Goal: Answer question/provide support: Answer question/provide support

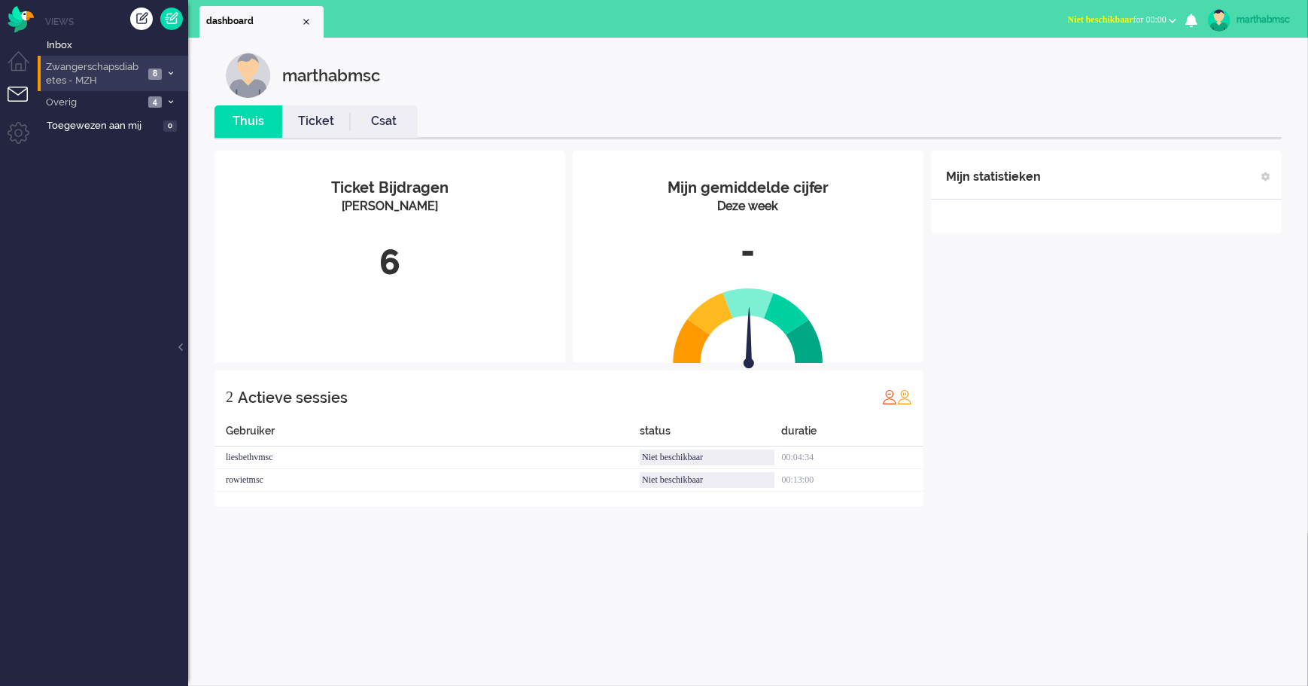
click at [93, 74] on span "Zwangerschapsdiabetes - MZH" at bounding box center [94, 74] width 100 height 28
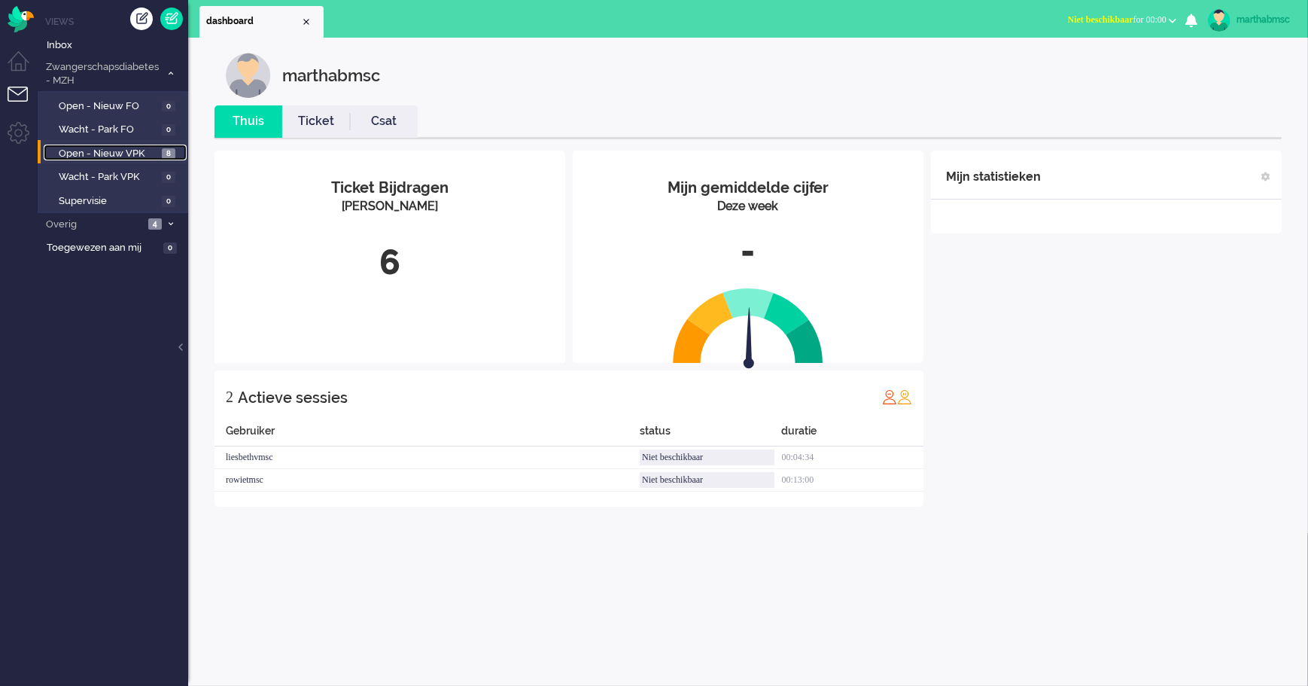
click at [102, 152] on span "Open - Nieuw VPK" at bounding box center [108, 154] width 99 height 14
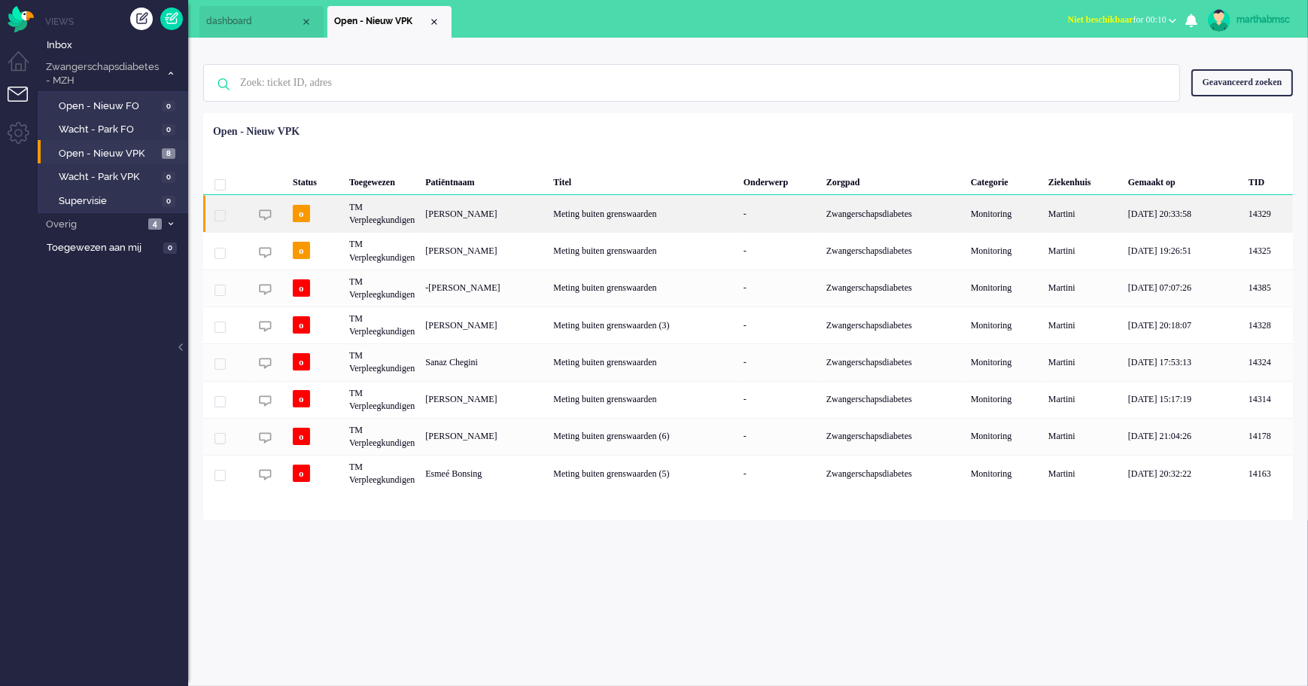
click at [470, 210] on div "[PERSON_NAME]" at bounding box center [484, 213] width 128 height 37
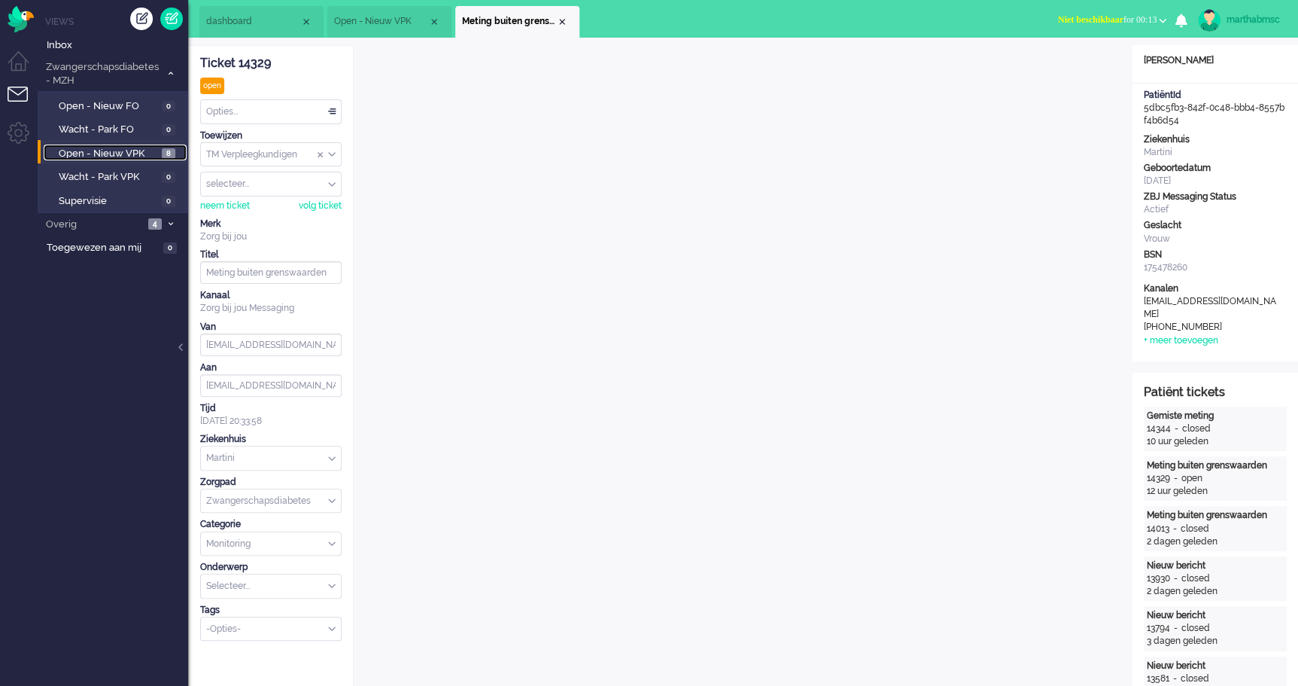
click at [96, 156] on span "Open - Nieuw VPK" at bounding box center [108, 154] width 99 height 14
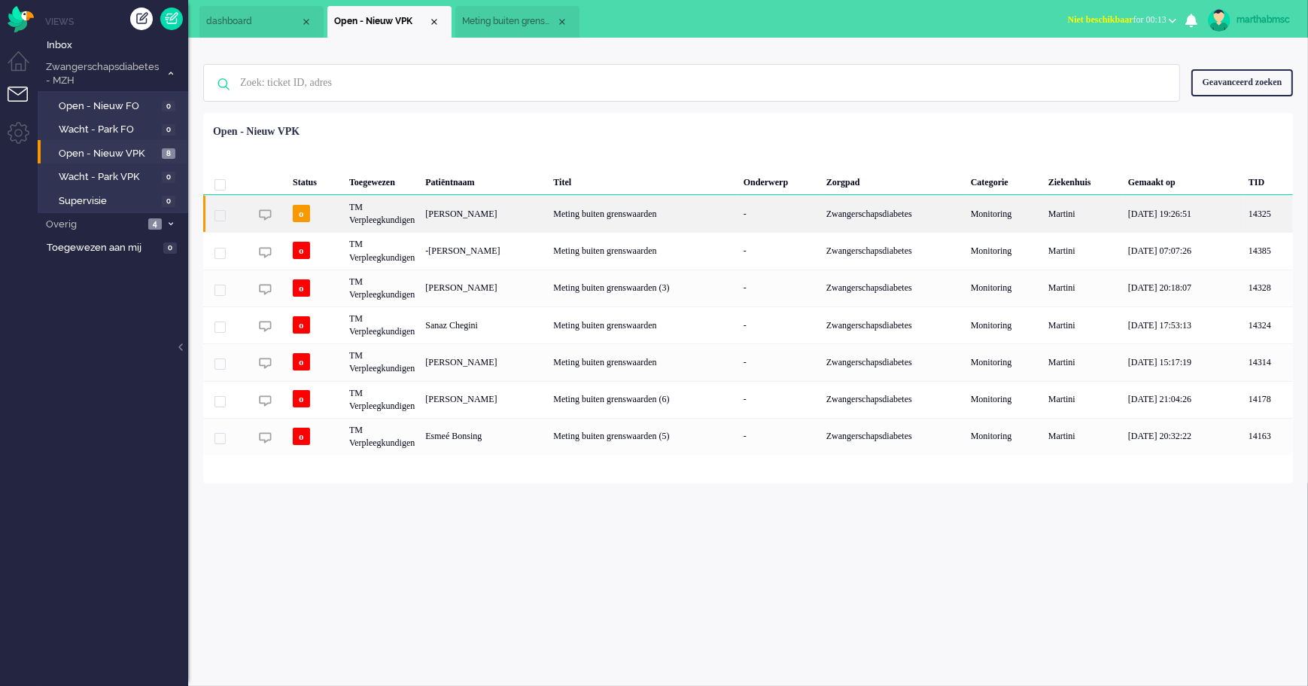
click at [382, 219] on div "TM Verpleegkundigen" at bounding box center [382, 213] width 76 height 37
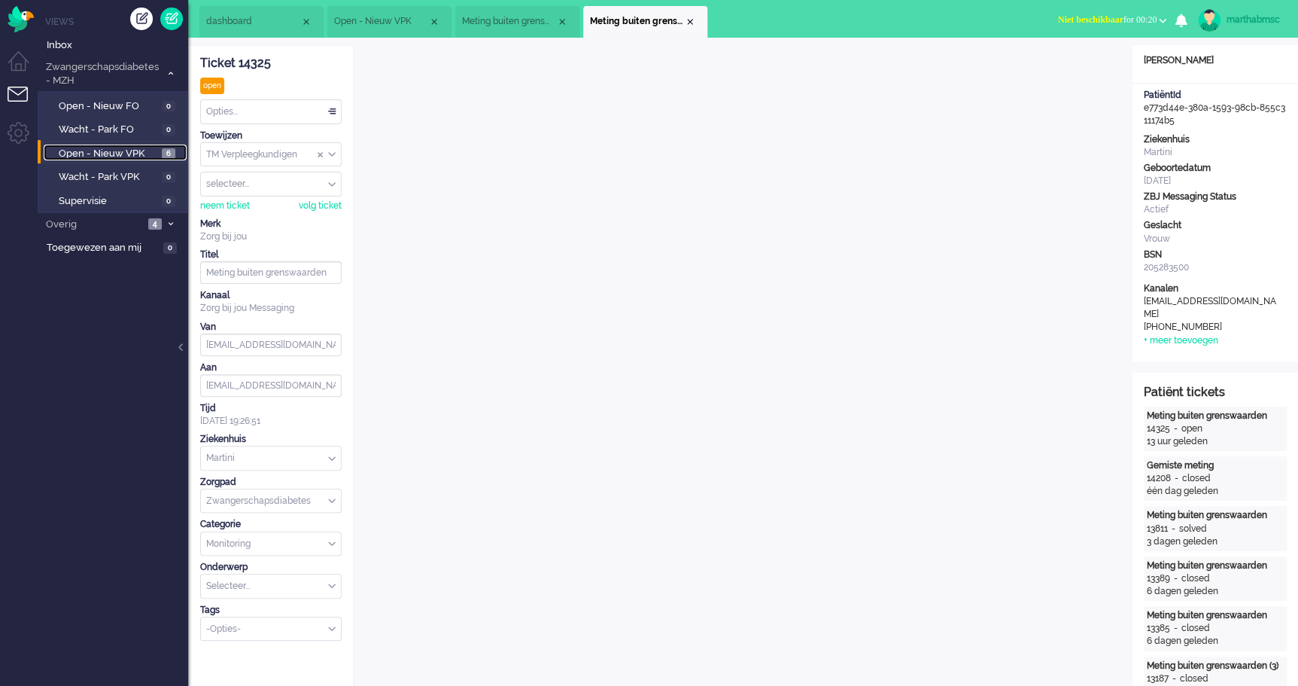
click at [105, 152] on span "Open - Nieuw VPK" at bounding box center [108, 154] width 99 height 14
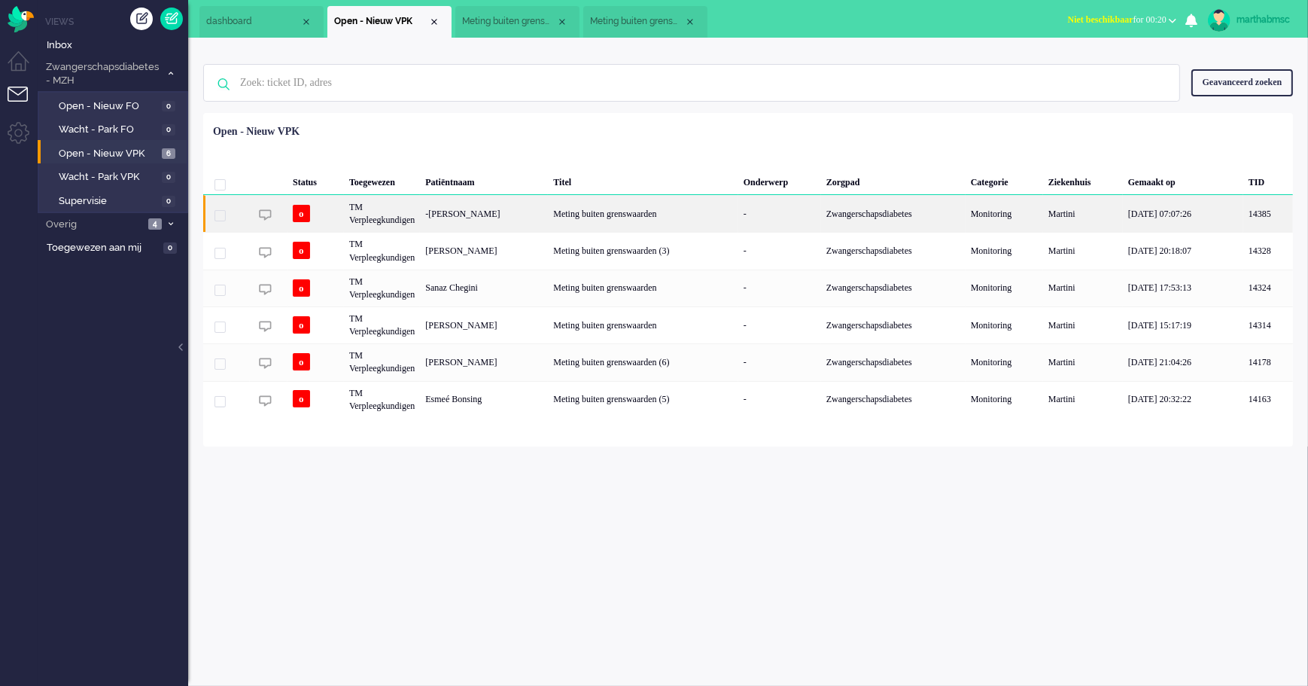
click at [385, 219] on div "TM Verpleegkundigen" at bounding box center [382, 213] width 76 height 37
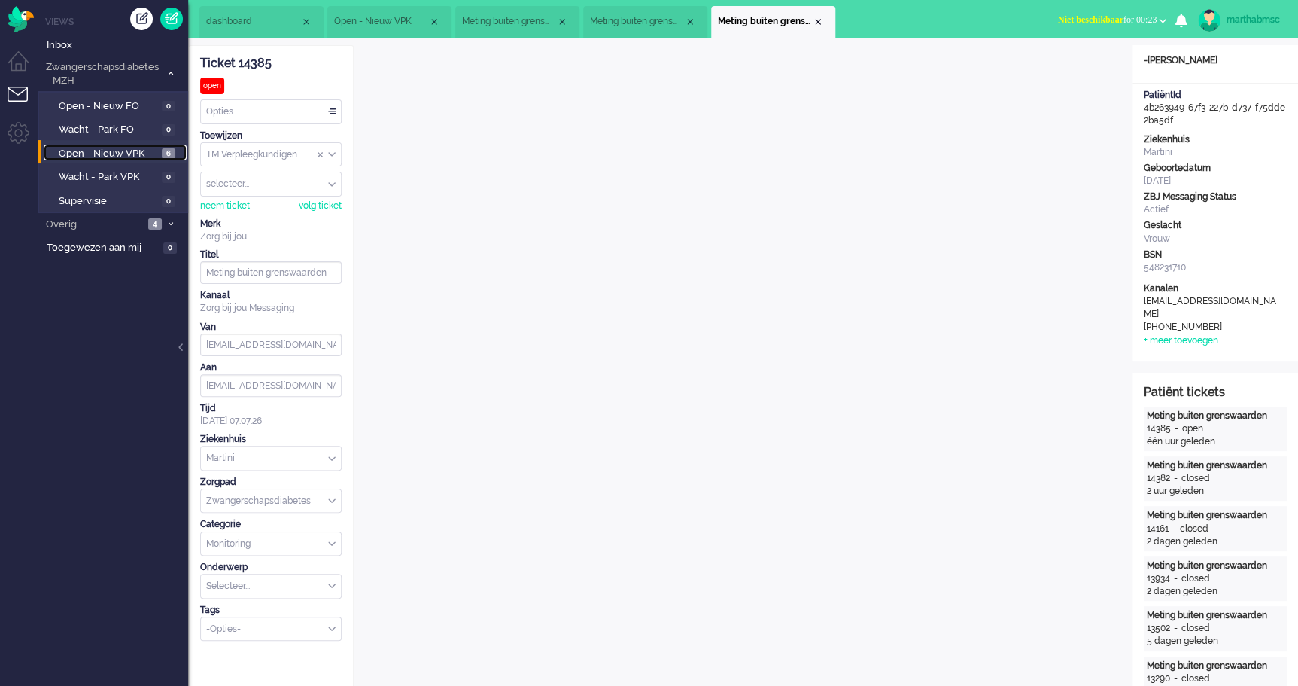
click at [99, 149] on span "Open - Nieuw VPK" at bounding box center [108, 154] width 99 height 14
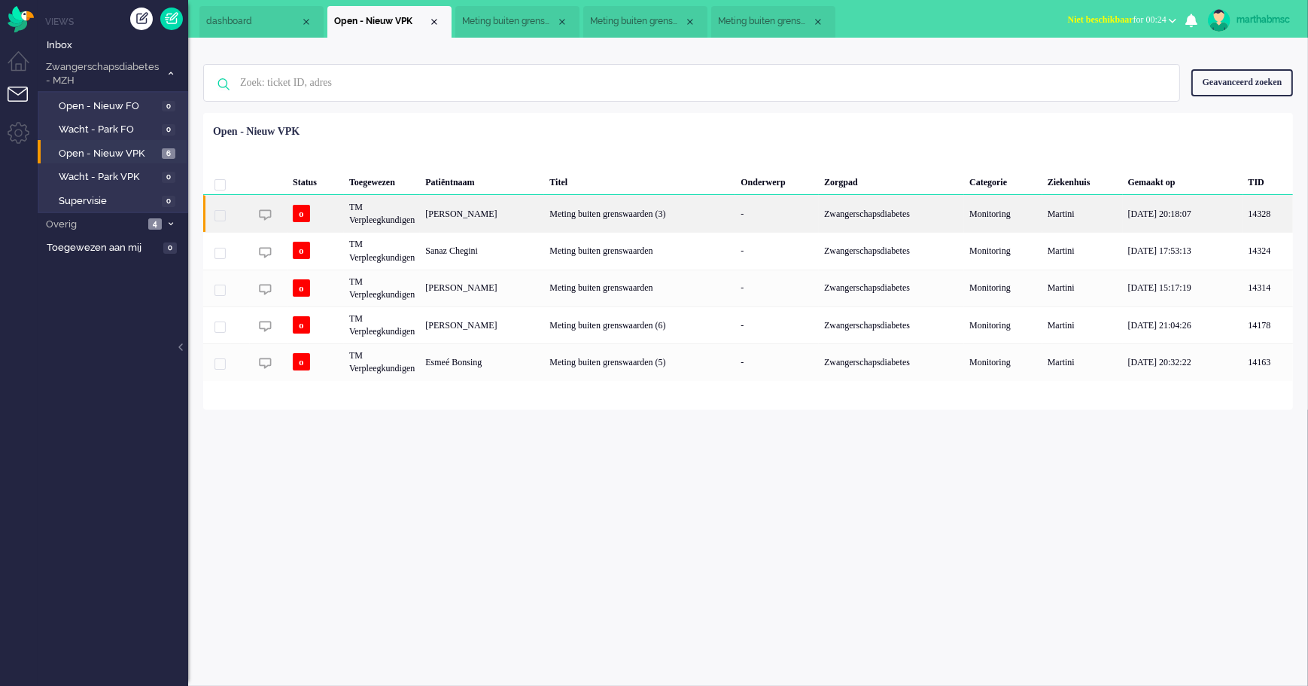
click at [395, 220] on div "TM Verpleegkundigen" at bounding box center [382, 213] width 76 height 37
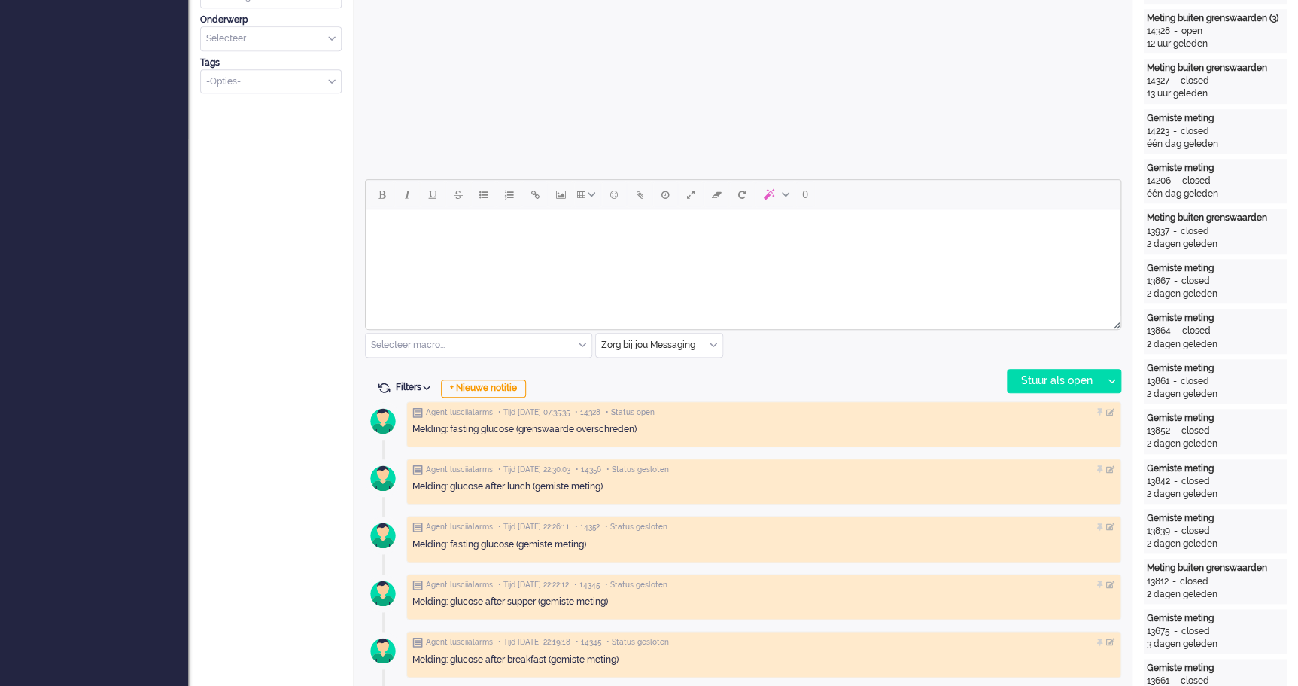
scroll to position [342, 0]
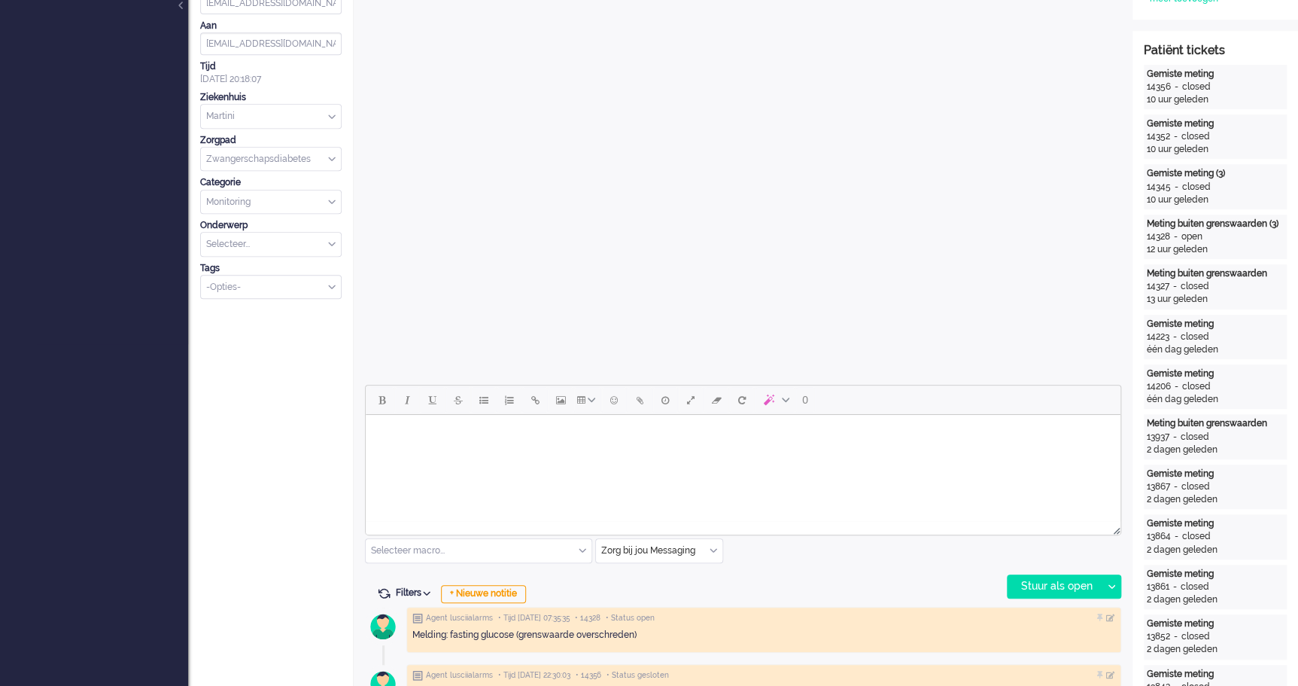
click at [581, 549] on div "Selecteer macro..." at bounding box center [479, 550] width 226 height 23
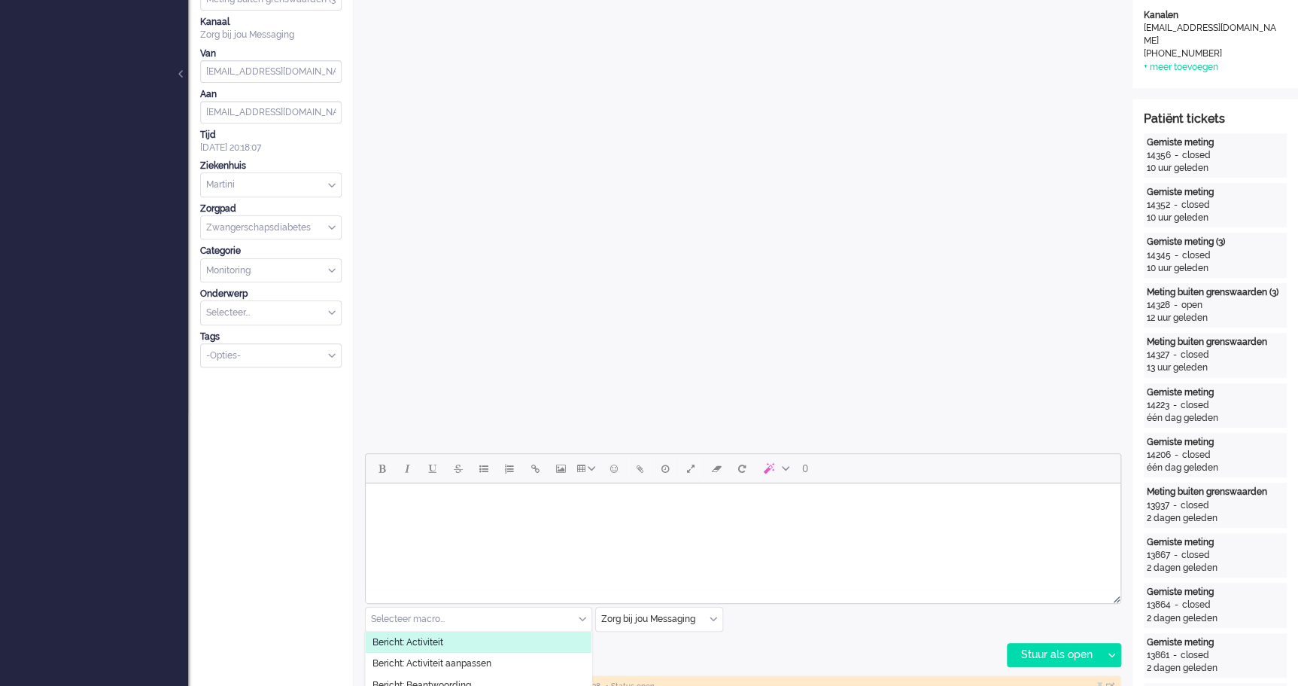
scroll to position [410, 0]
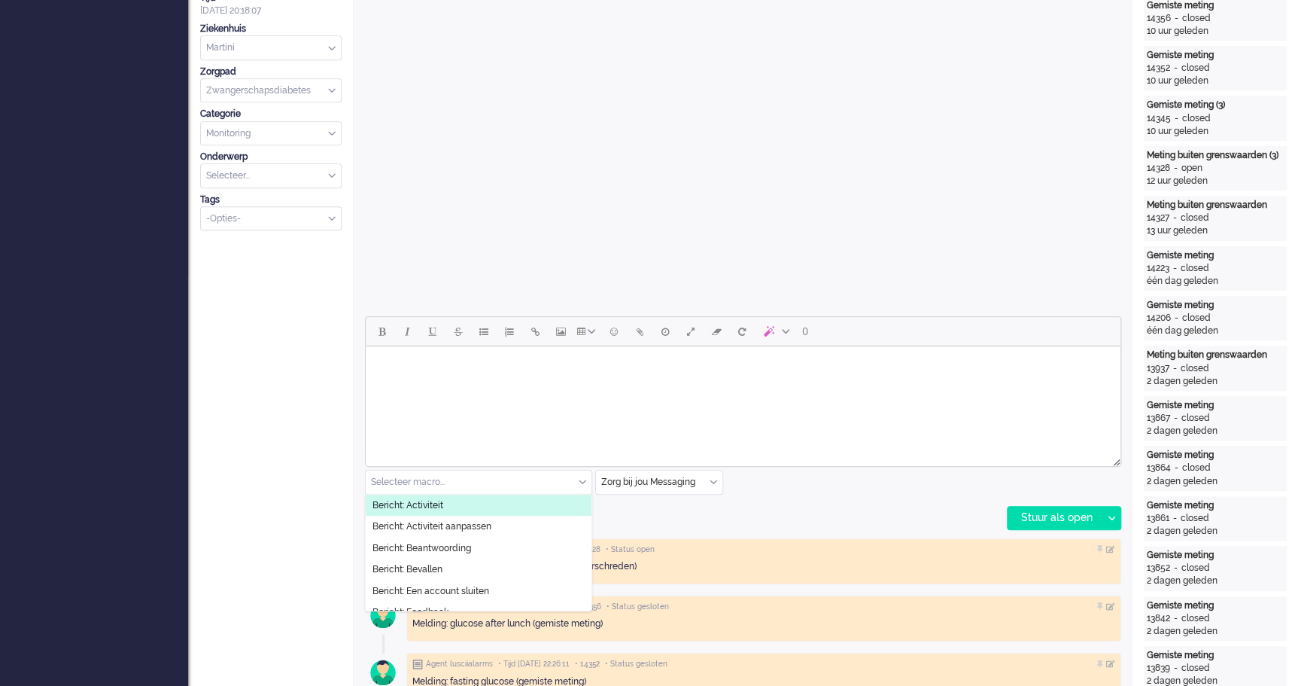
click at [446, 379] on html at bounding box center [743, 365] width 755 height 38
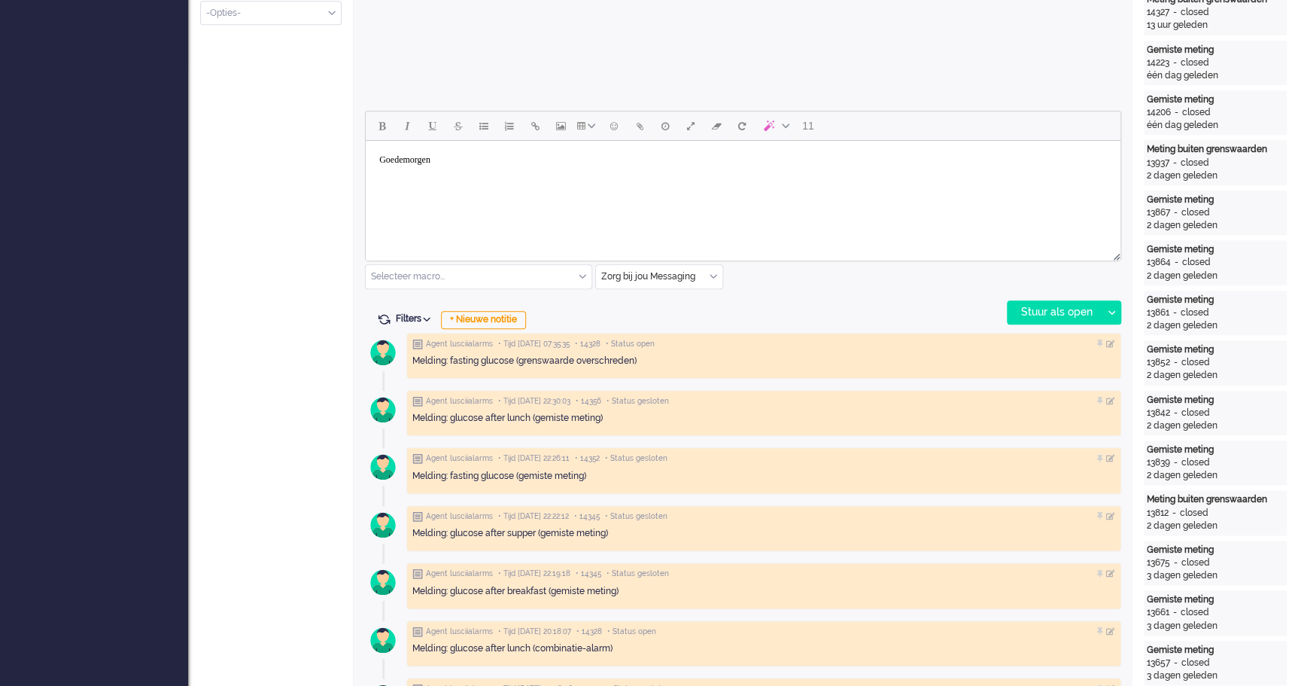
scroll to position [684, 0]
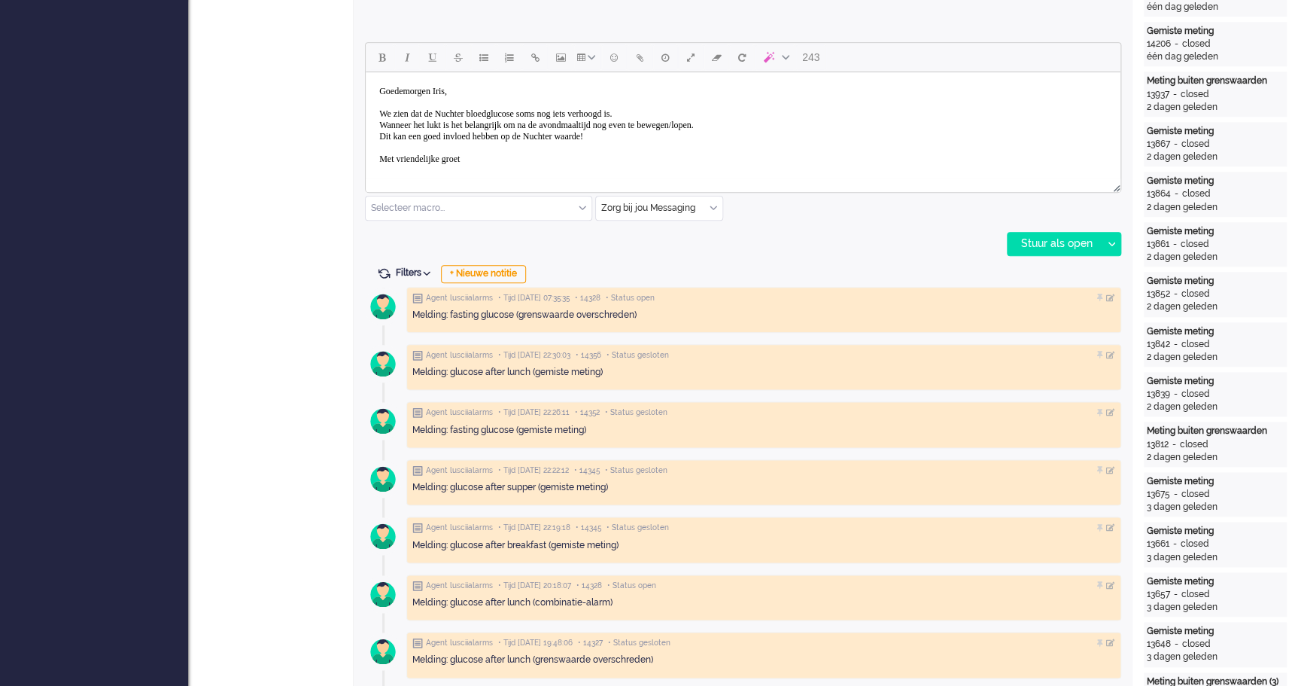
click at [482, 157] on body "Goedemorgen [PERSON_NAME], We zien dat de Nuchter bloedglucose soms nog iets ve…" at bounding box center [743, 125] width 743 height 94
click at [642, 137] on body "Goedemorgen [PERSON_NAME], We zien dat de Nuchter bloedglucose soms nog iets ve…" at bounding box center [743, 130] width 743 height 105
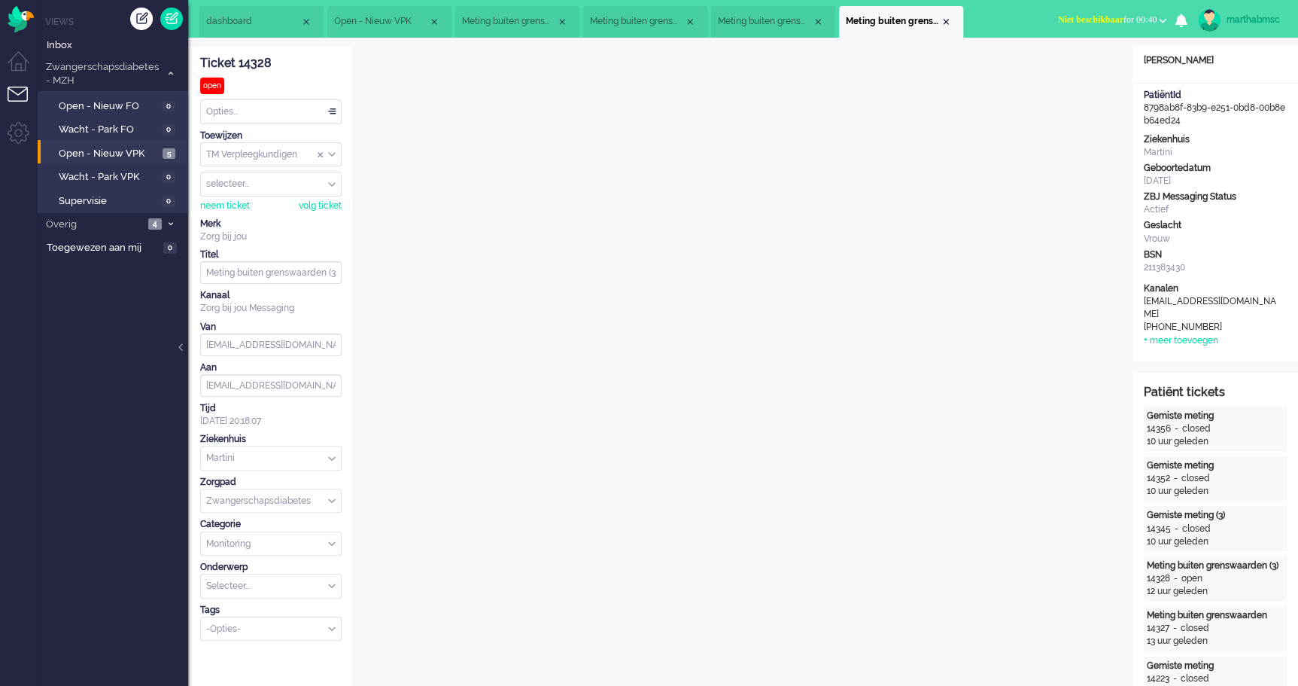
scroll to position [342, 0]
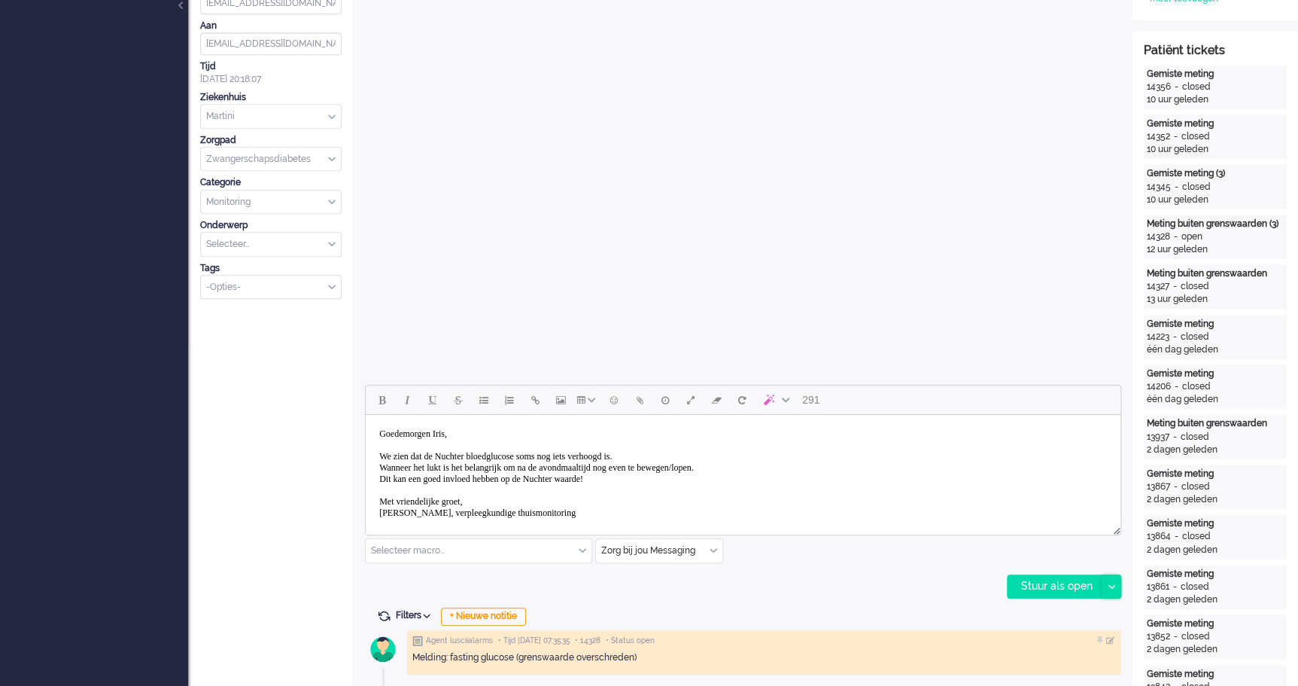
click at [1112, 586] on icon at bounding box center [1112, 586] width 8 height 5
click at [1095, 650] on div "Stuur als opgelost" at bounding box center [1071, 654] width 124 height 15
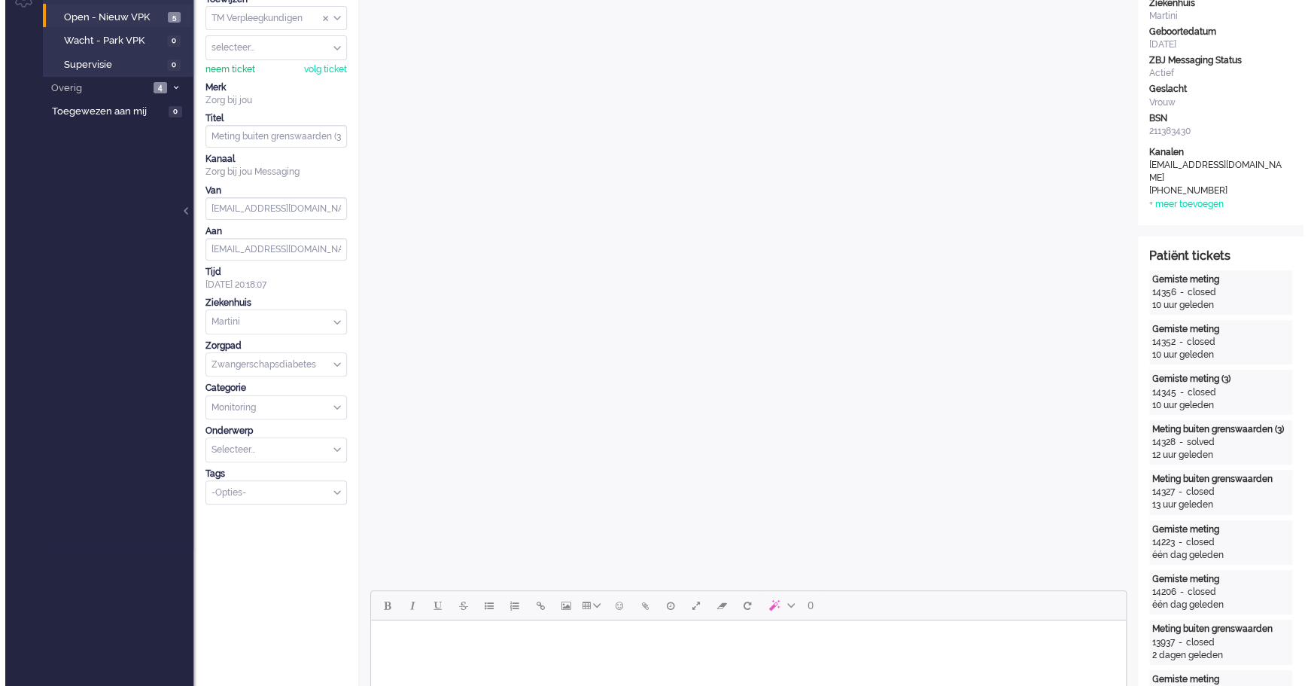
scroll to position [0, 0]
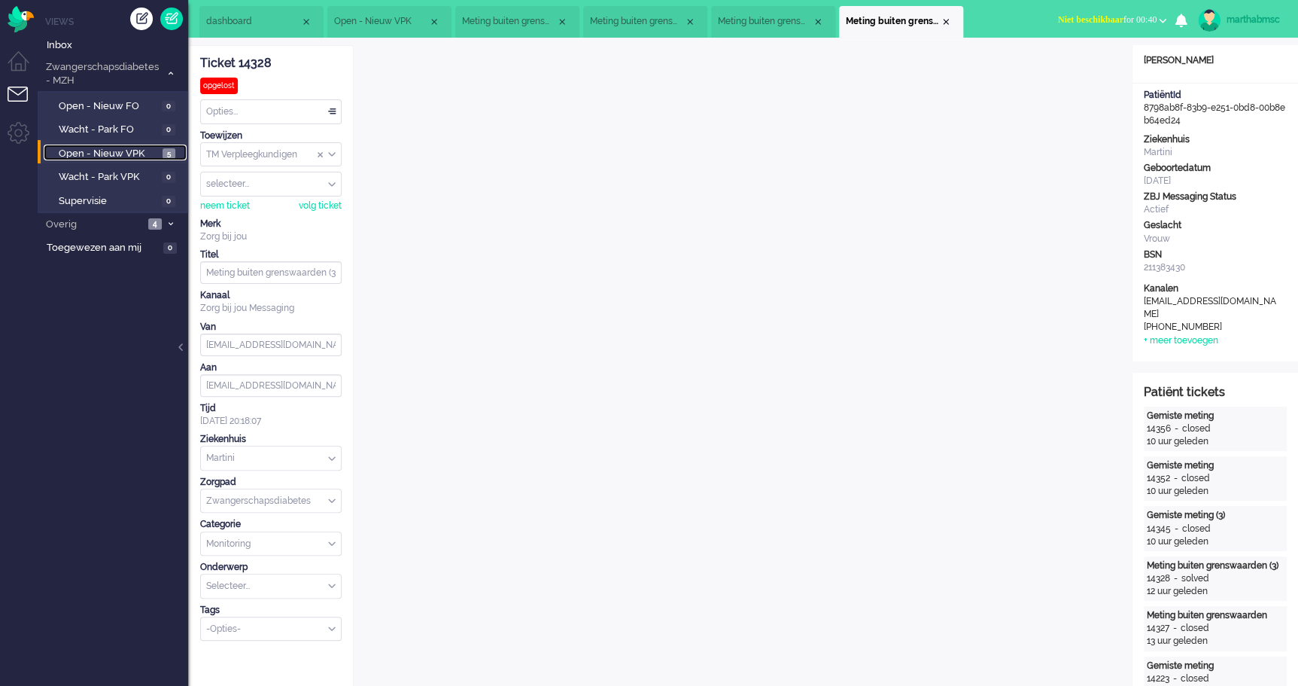
click at [121, 148] on span "Open - Nieuw VPK" at bounding box center [109, 154] width 100 height 14
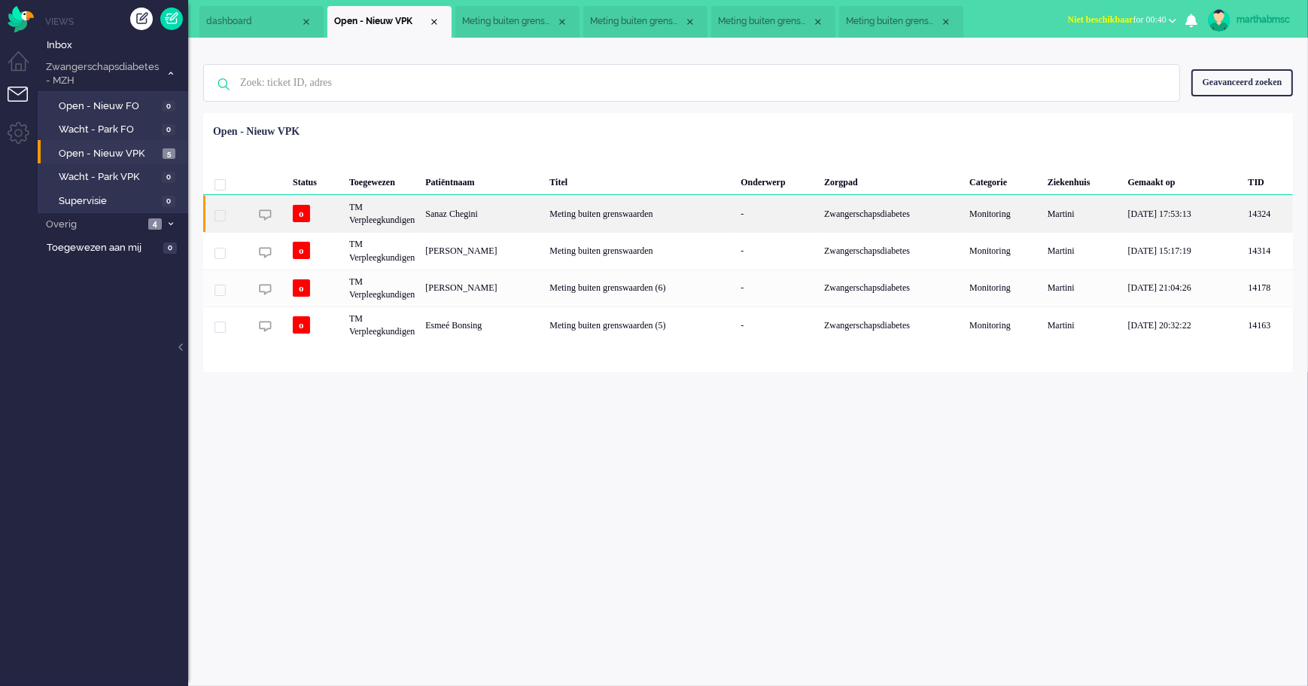
click at [370, 221] on div "TM Verpleegkundigen" at bounding box center [382, 213] width 76 height 37
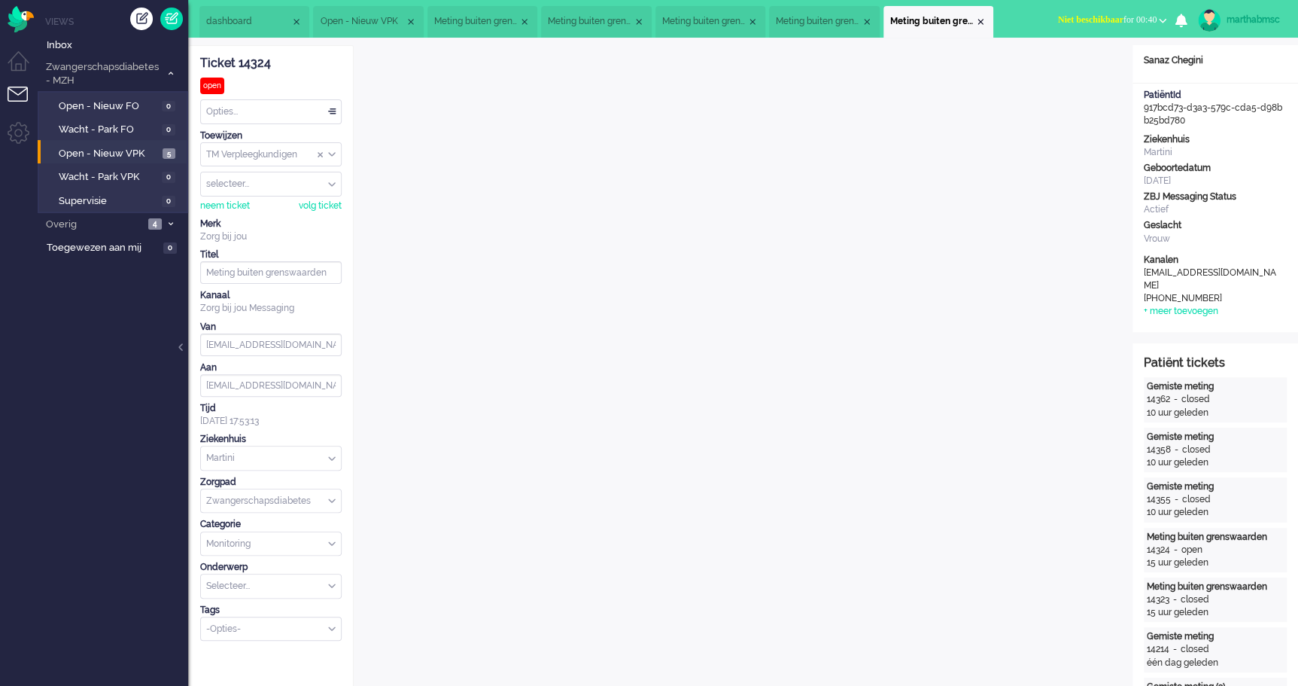
scroll to position [37, 0]
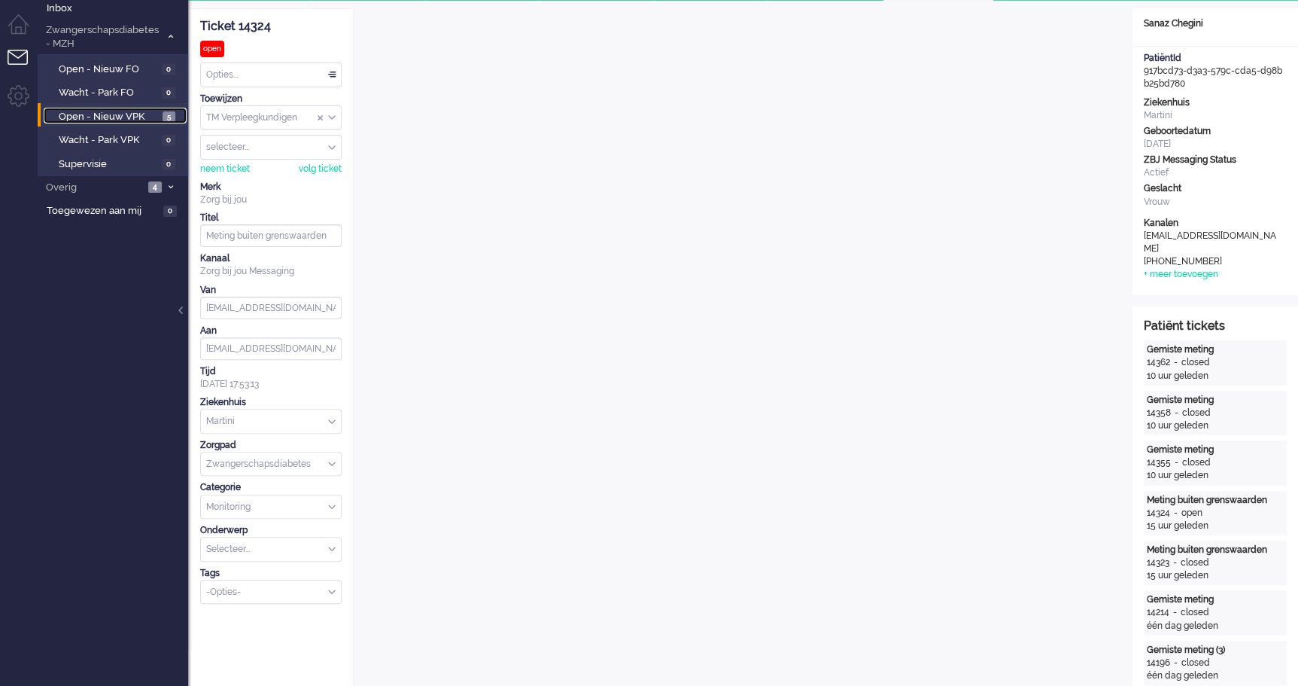
click at [124, 114] on span "Open - Nieuw VPK" at bounding box center [109, 117] width 100 height 14
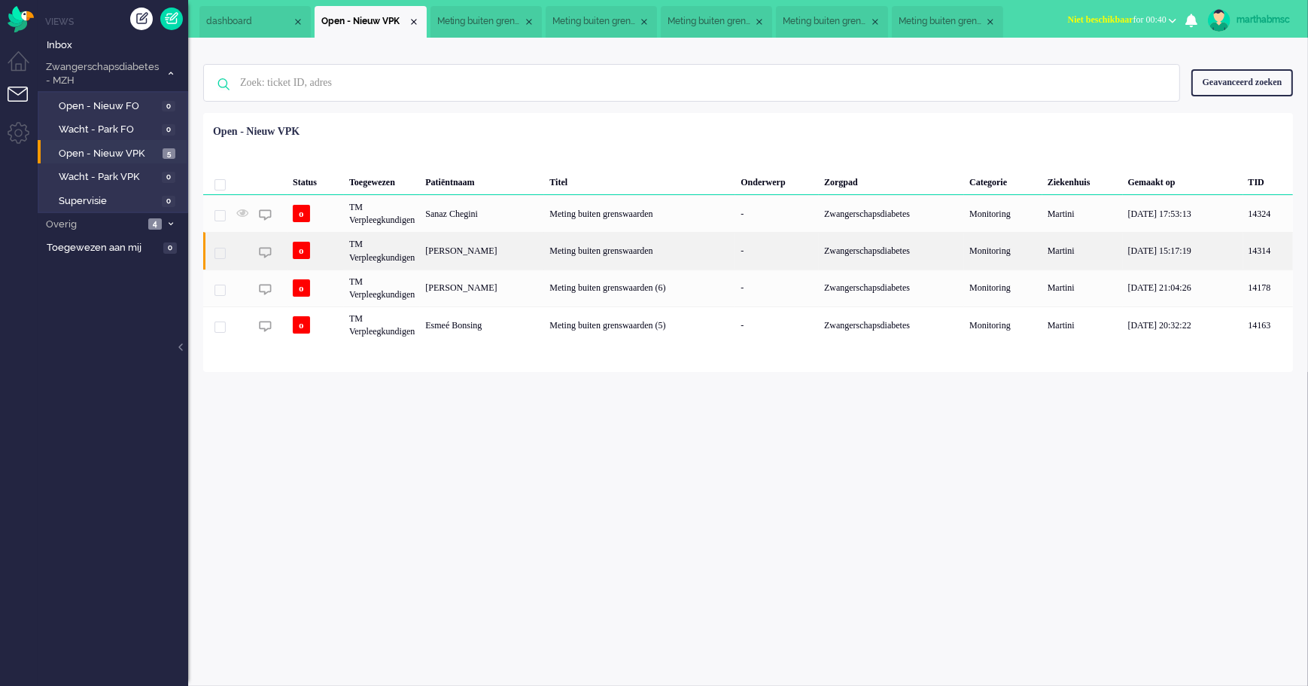
click at [448, 250] on div "[PERSON_NAME]" at bounding box center [482, 250] width 124 height 37
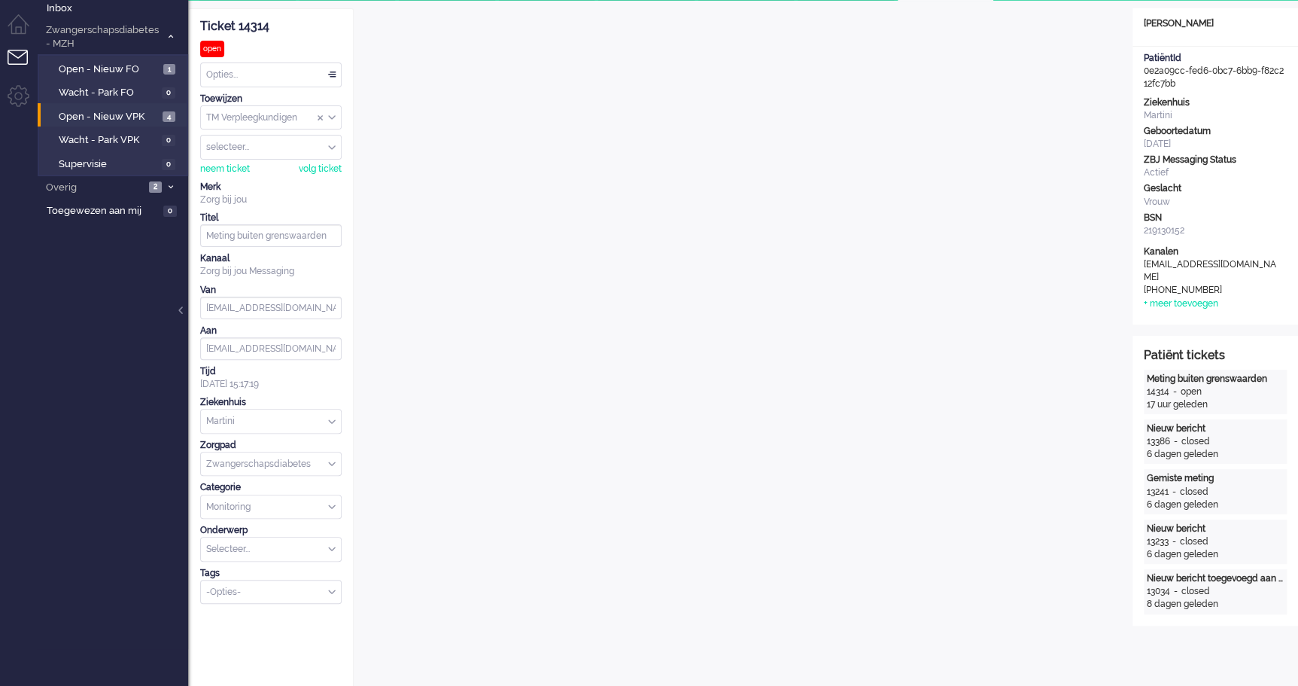
scroll to position [310, 0]
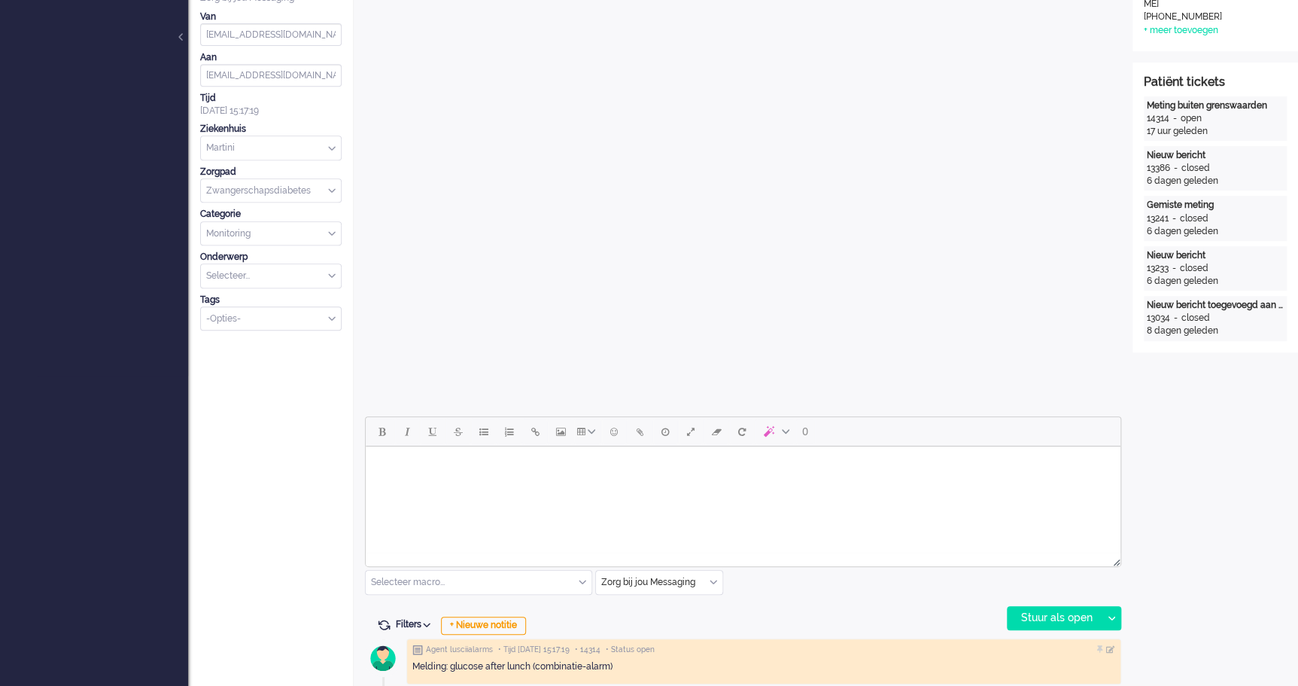
click at [518, 473] on body "Rich Text Area. Press ALT-0 for help." at bounding box center [743, 465] width 743 height 26
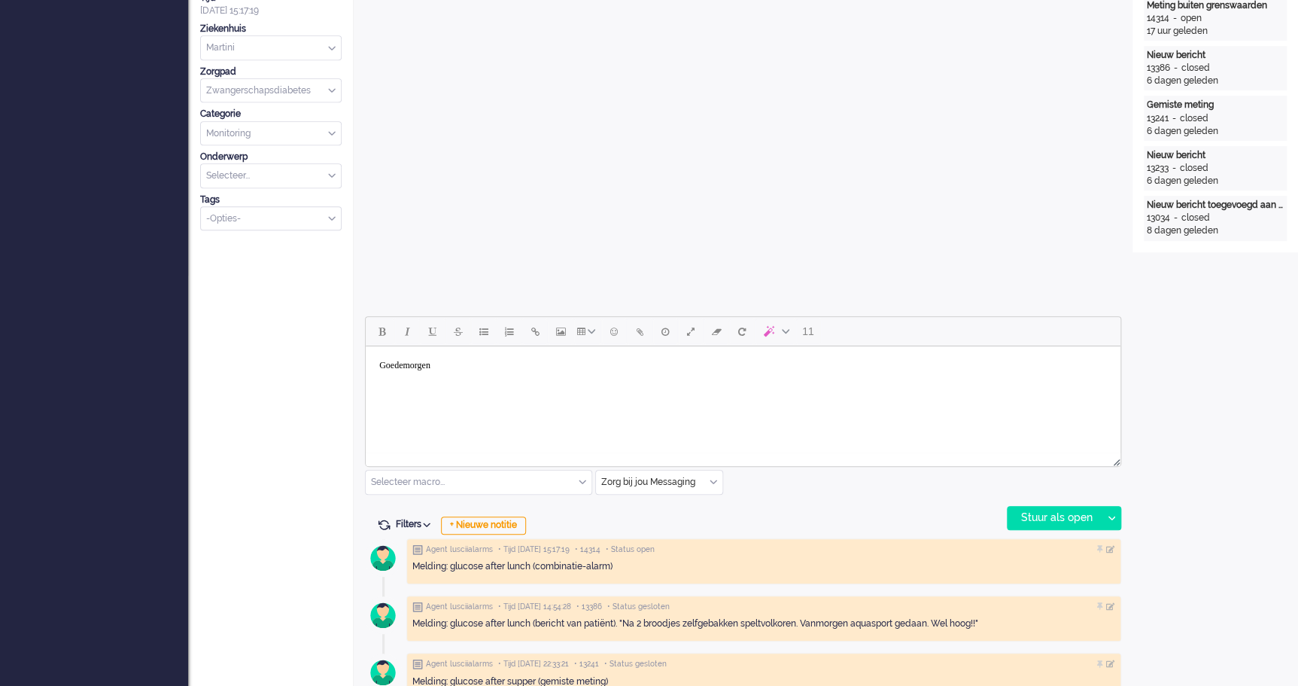
scroll to position [547, 0]
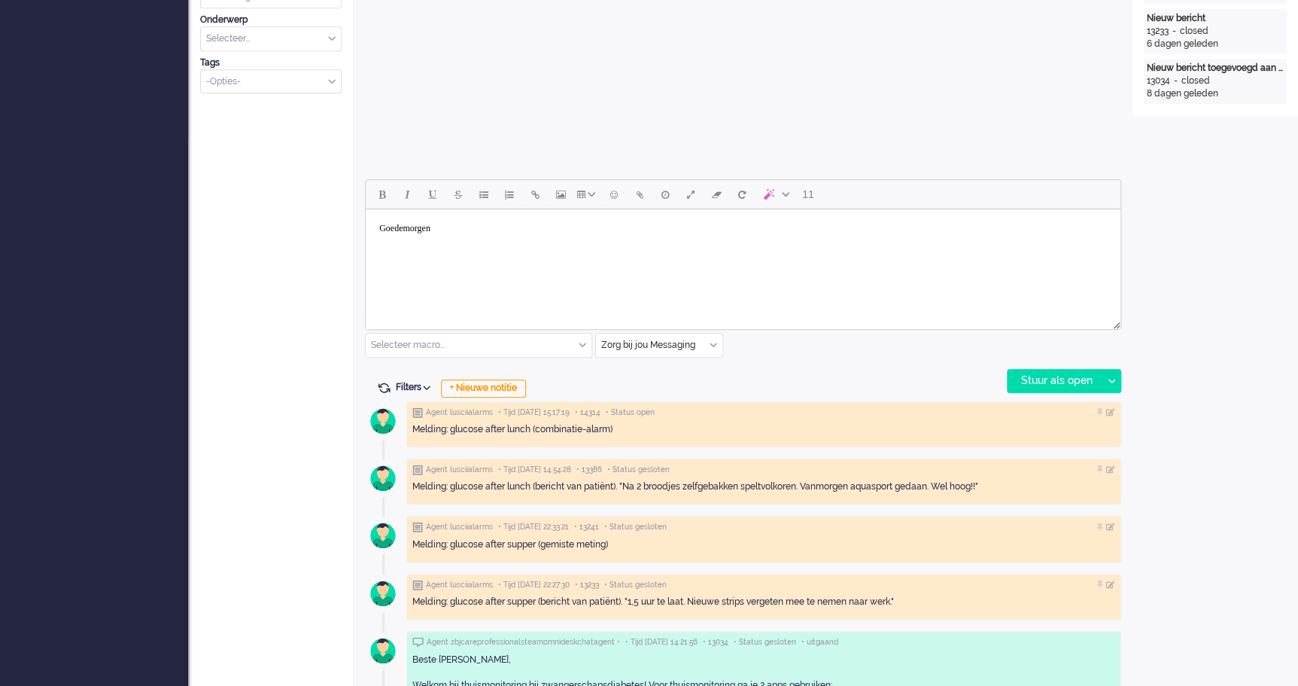
click at [479, 227] on body "Goedemorgen" at bounding box center [743, 228] width 743 height 26
click at [600, 260] on body "Goedemorgen [PERSON_NAME], De metingen zien er goed uit. Daarom is het protocol…" at bounding box center [743, 245] width 743 height 60
click at [686, 263] on body "Goedemorgen [PERSON_NAME], De metingen zien er goed uit. Daarom is het protocol…" at bounding box center [743, 245] width 743 height 60
click at [1110, 380] on icon at bounding box center [1112, 381] width 8 height 5
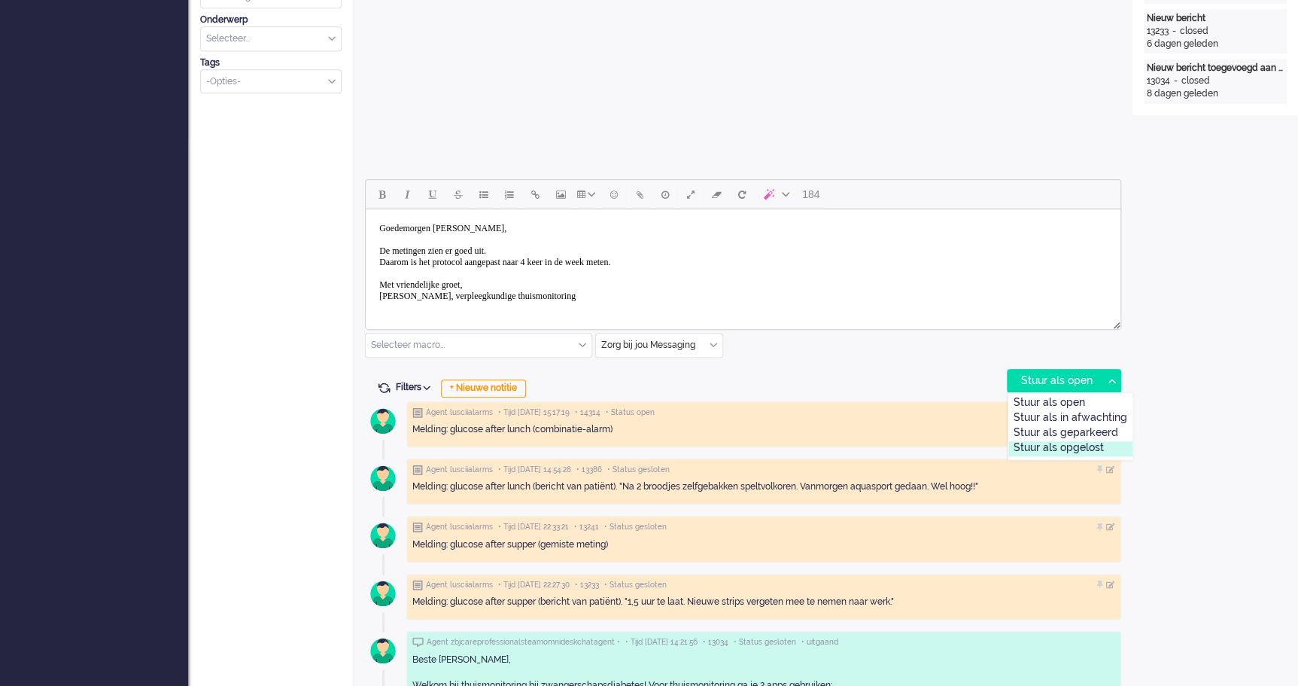
click at [1094, 443] on div "Stuur als opgelost" at bounding box center [1071, 448] width 124 height 15
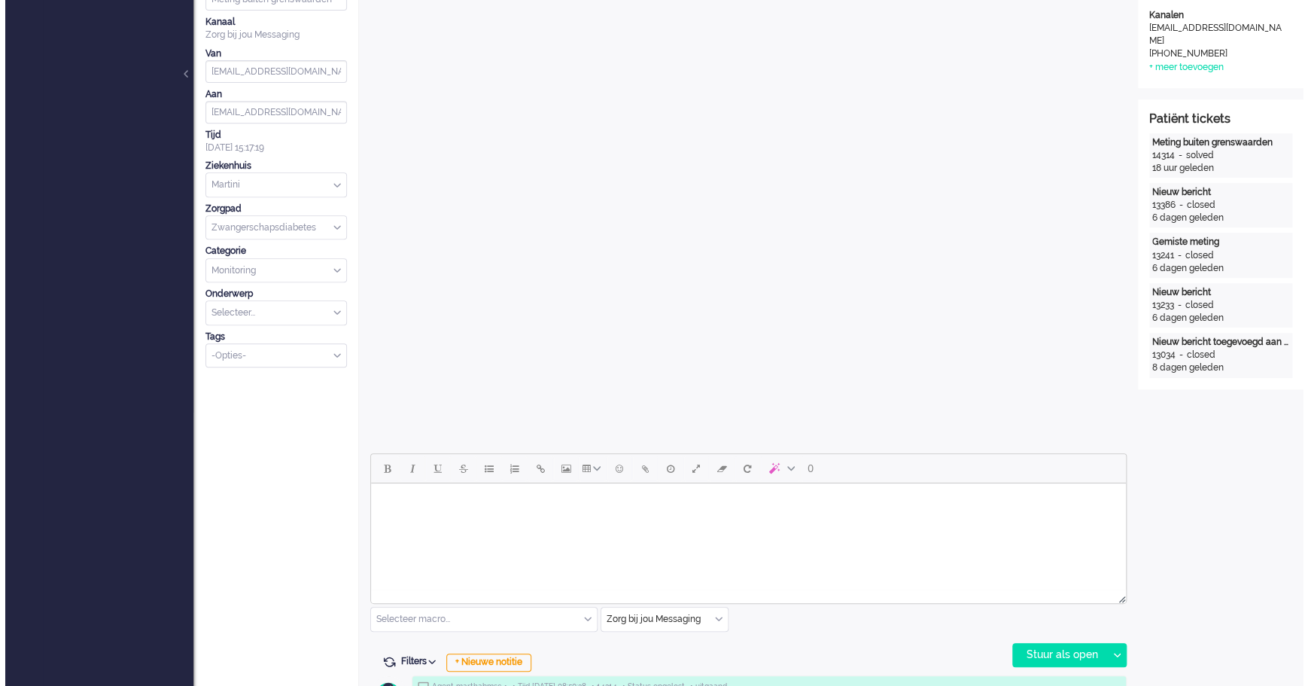
scroll to position [0, 0]
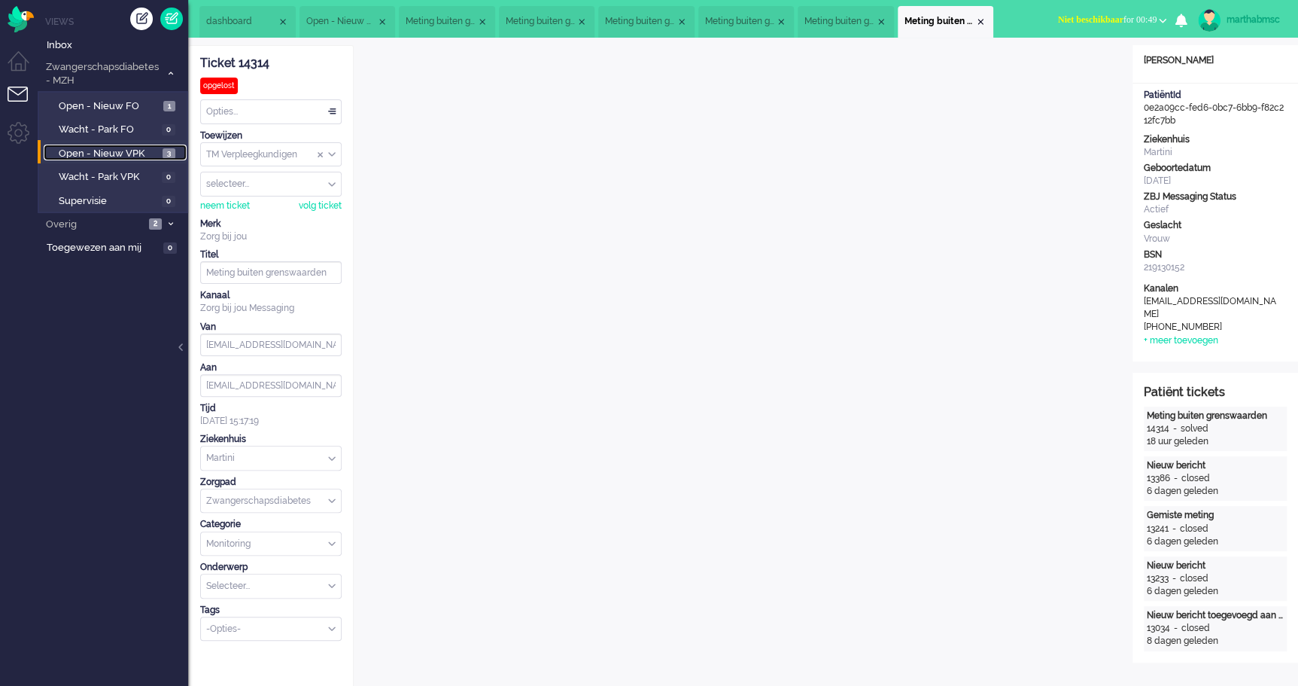
click at [127, 148] on span "Open - Nieuw VPK" at bounding box center [109, 154] width 100 height 14
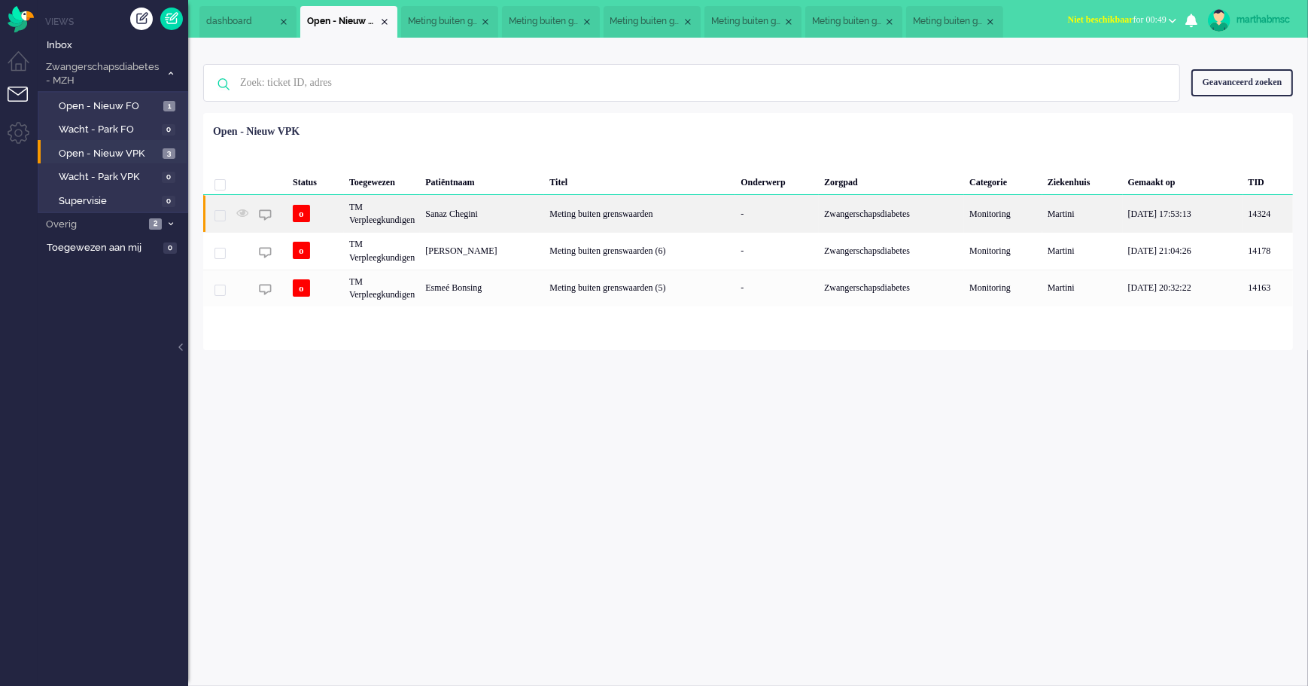
click at [400, 216] on div "TM Verpleegkundigen" at bounding box center [382, 213] width 76 height 37
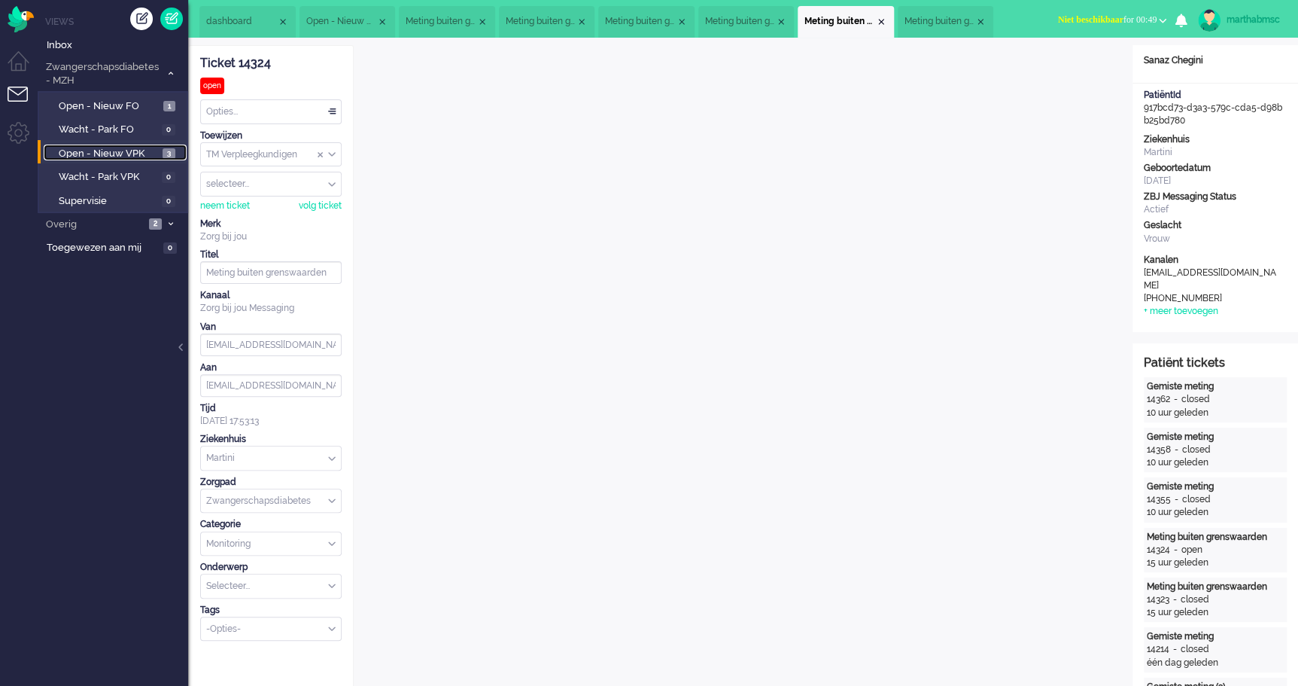
click at [136, 147] on span "Open - Nieuw VPK" at bounding box center [109, 154] width 100 height 14
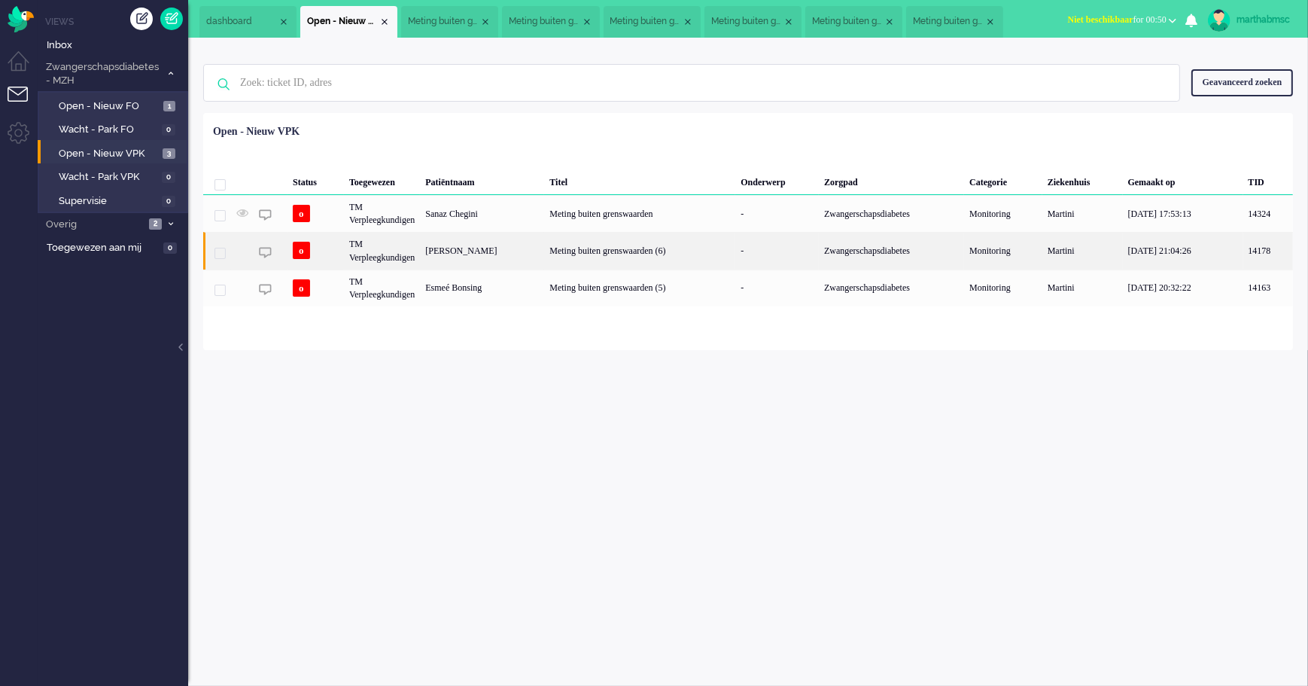
click at [460, 256] on div "[PERSON_NAME]" at bounding box center [482, 250] width 124 height 37
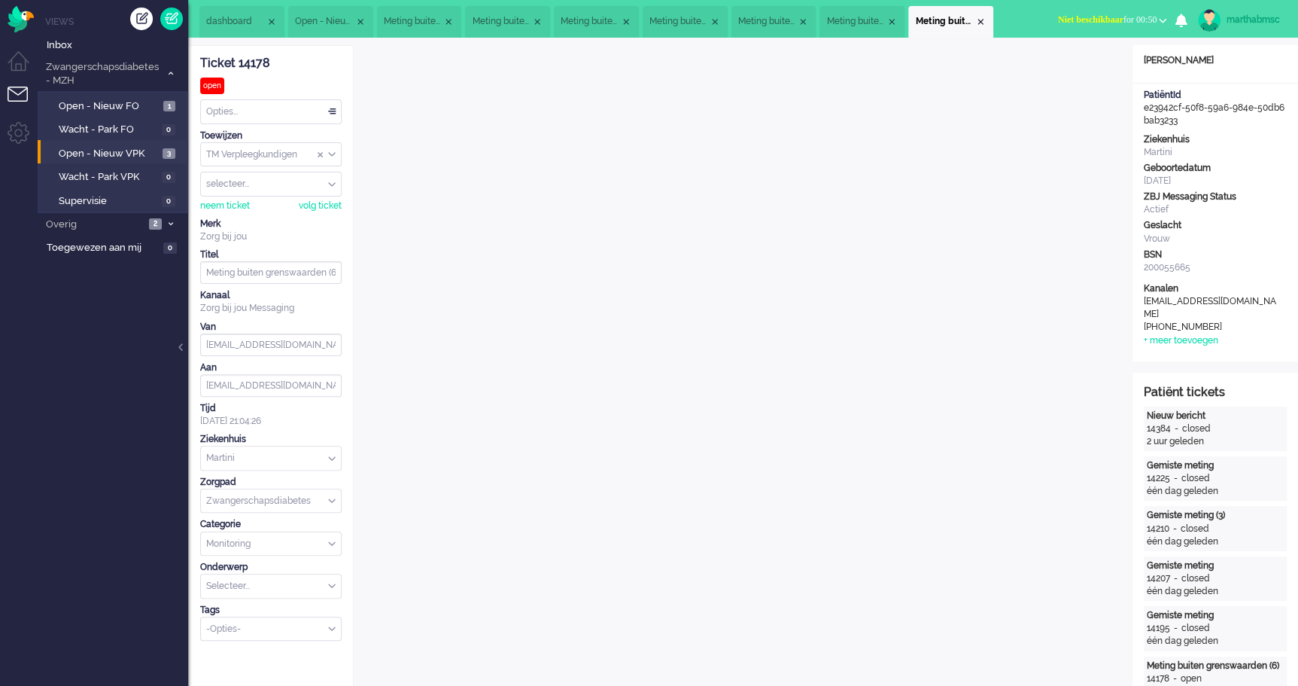
scroll to position [68, 0]
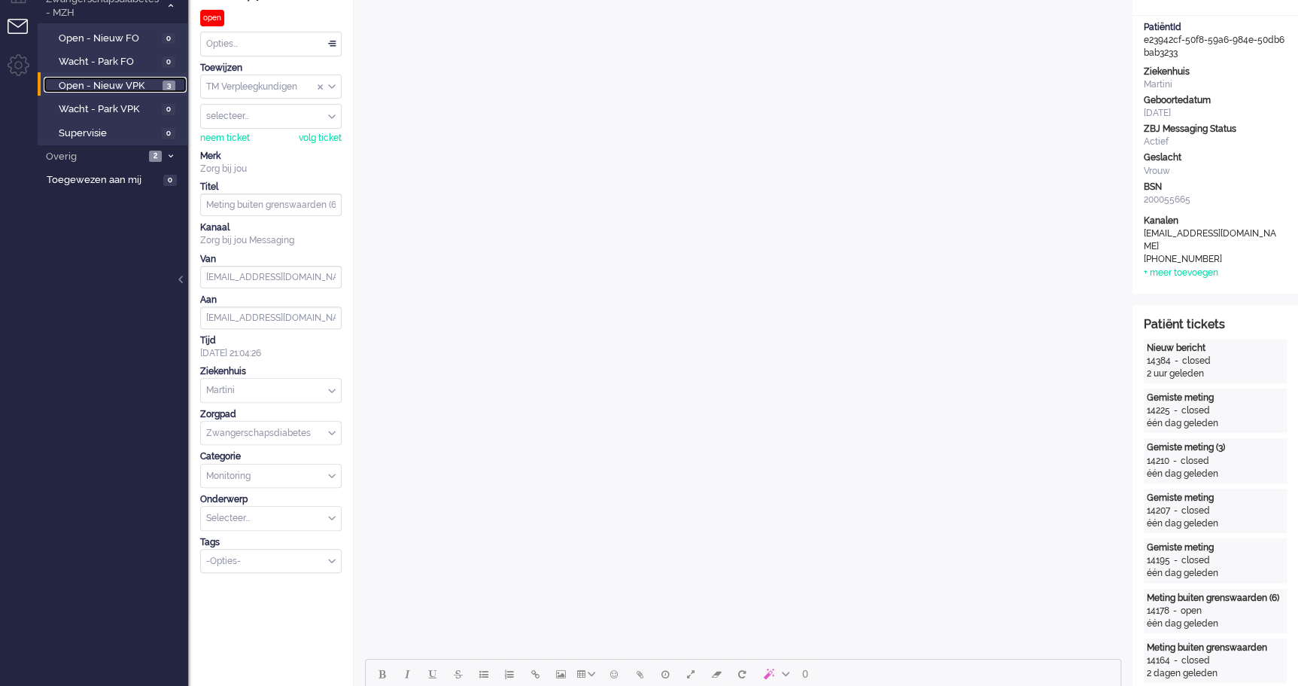
click at [120, 87] on span "Open - Nieuw VPK" at bounding box center [109, 86] width 100 height 14
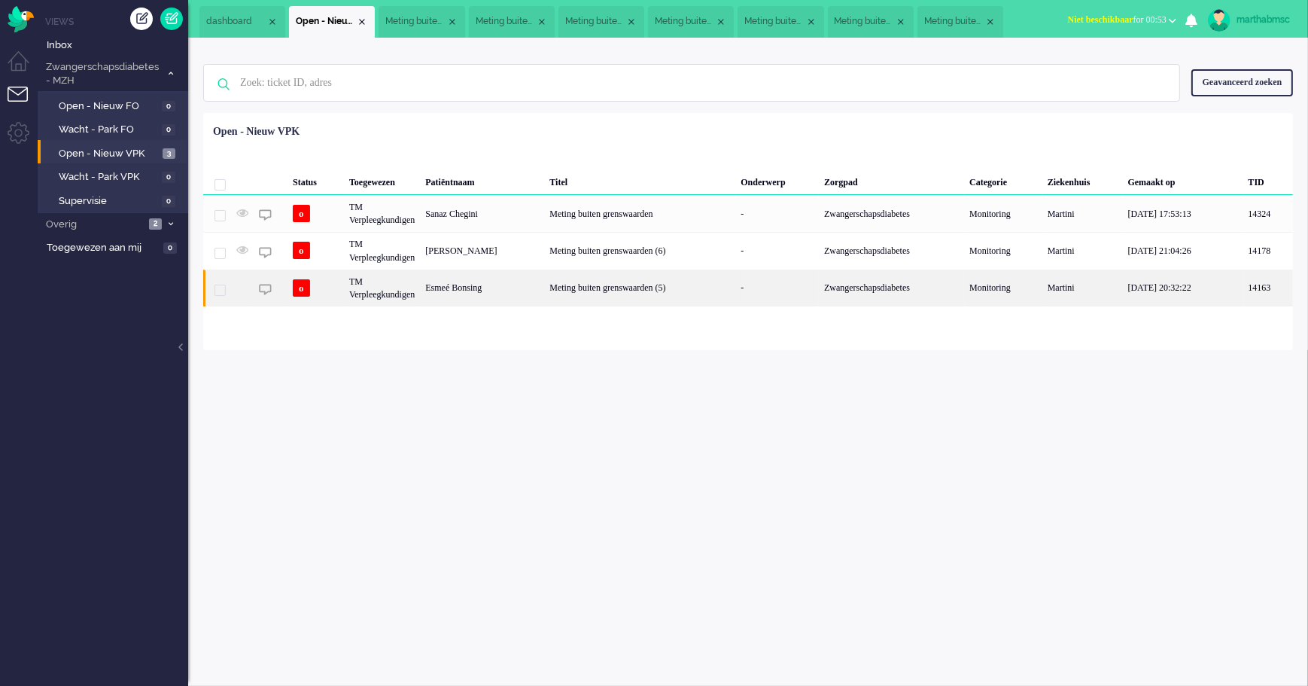
click at [383, 291] on div "TM Verpleegkundigen" at bounding box center [382, 287] width 76 height 37
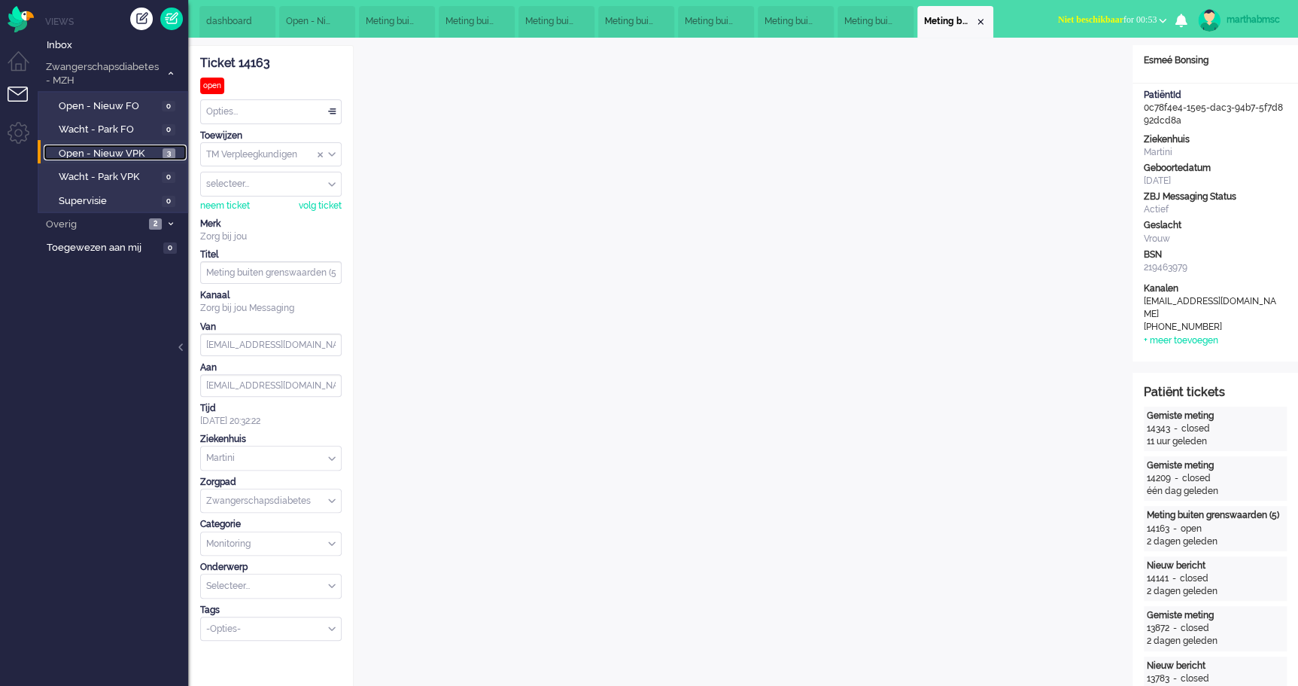
click at [115, 151] on span "Open - Nieuw VPK" at bounding box center [109, 154] width 100 height 14
